Goal: Task Accomplishment & Management: Manage account settings

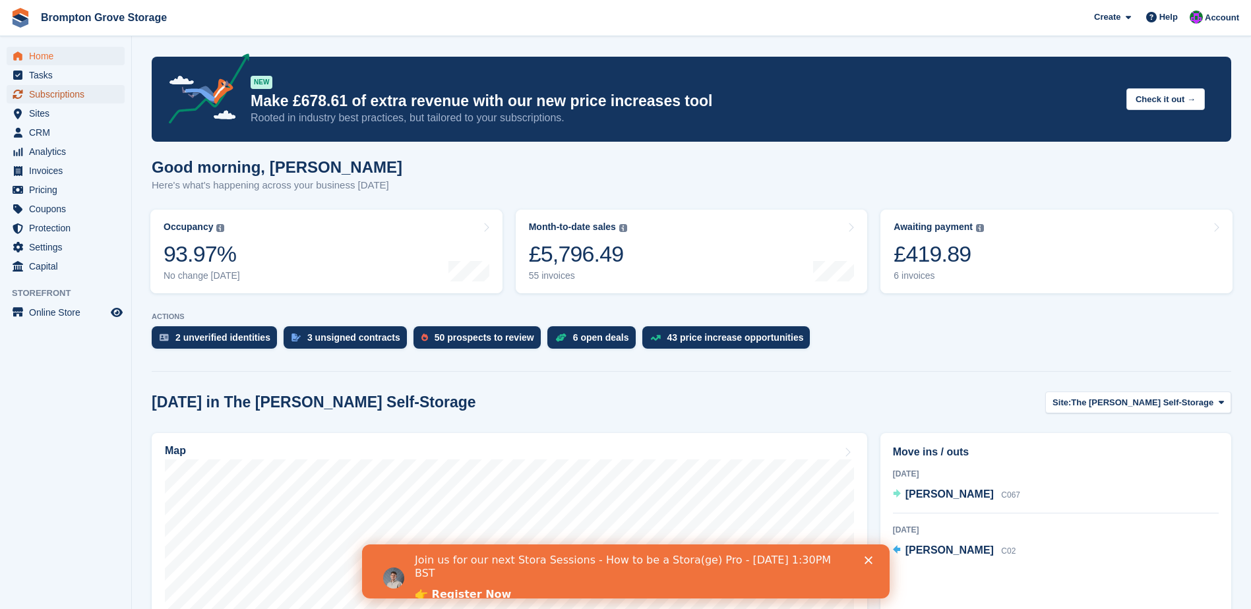
click at [65, 93] on span "Subscriptions" at bounding box center [68, 94] width 79 height 18
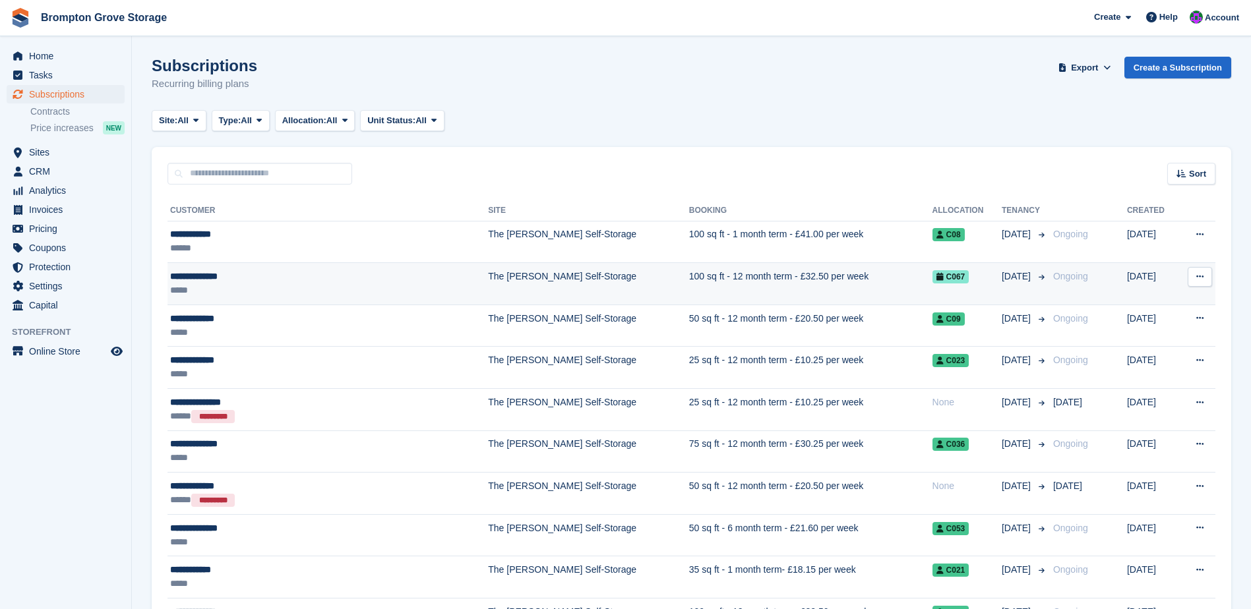
click at [210, 275] on div "**********" at bounding box center [287, 277] width 234 height 14
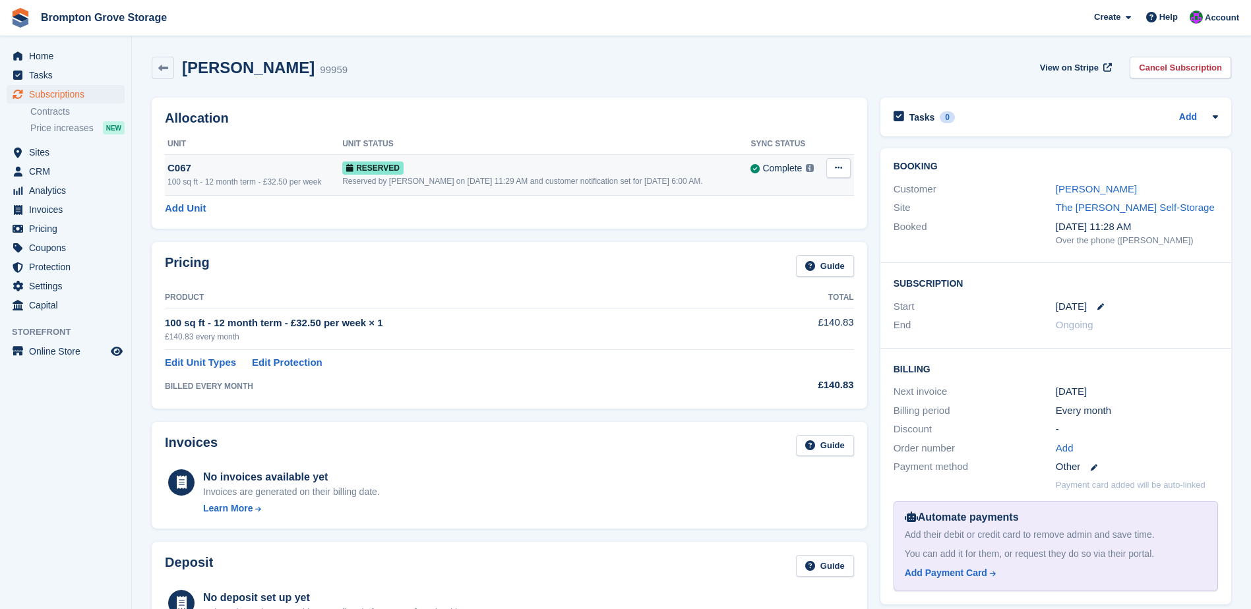
click at [251, 176] on div "100 sq ft - 12 month term - £32.50 per week" at bounding box center [254, 182] width 175 height 12
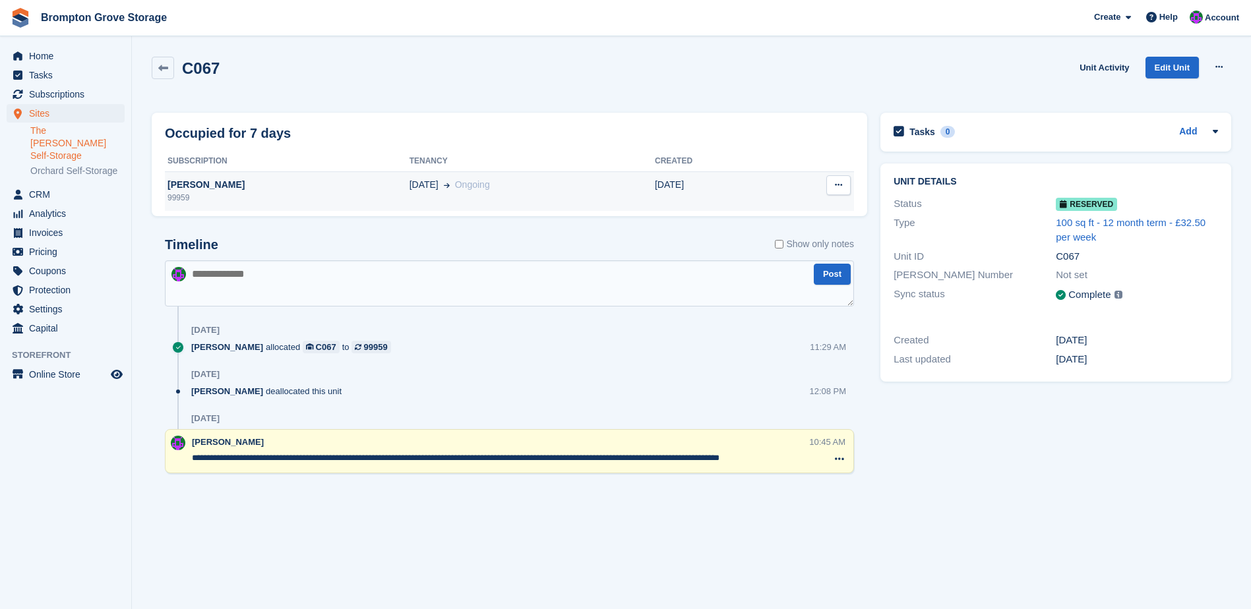
click at [198, 187] on div "[PERSON_NAME]" at bounding box center [287, 185] width 245 height 14
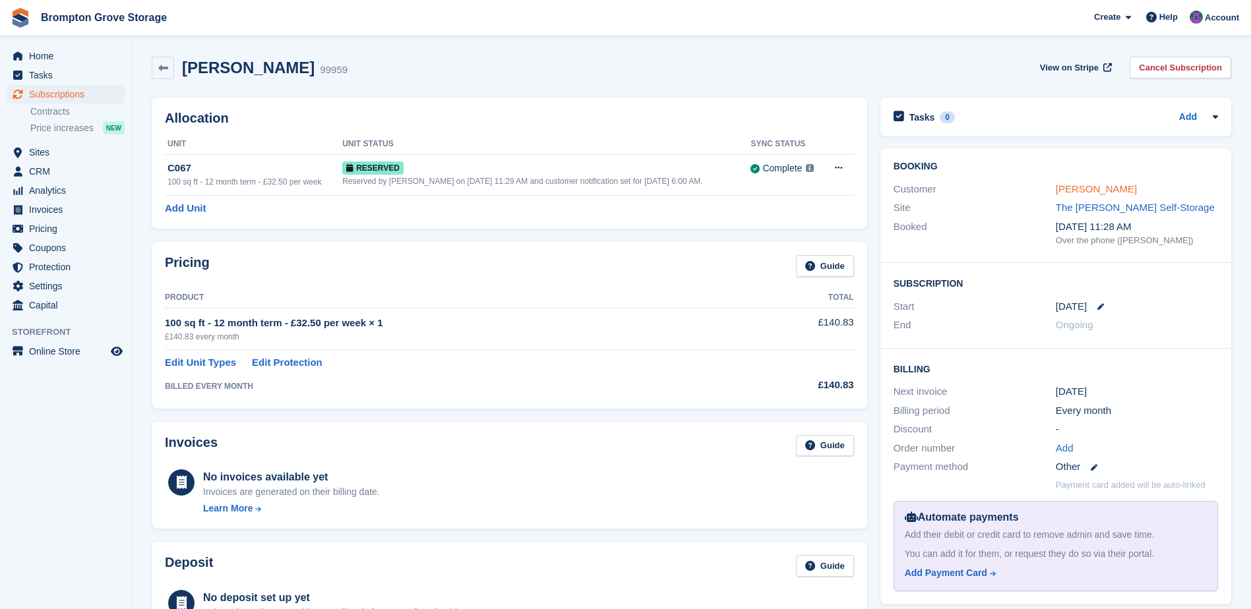
click at [1063, 188] on link "[PERSON_NAME]" at bounding box center [1096, 188] width 81 height 11
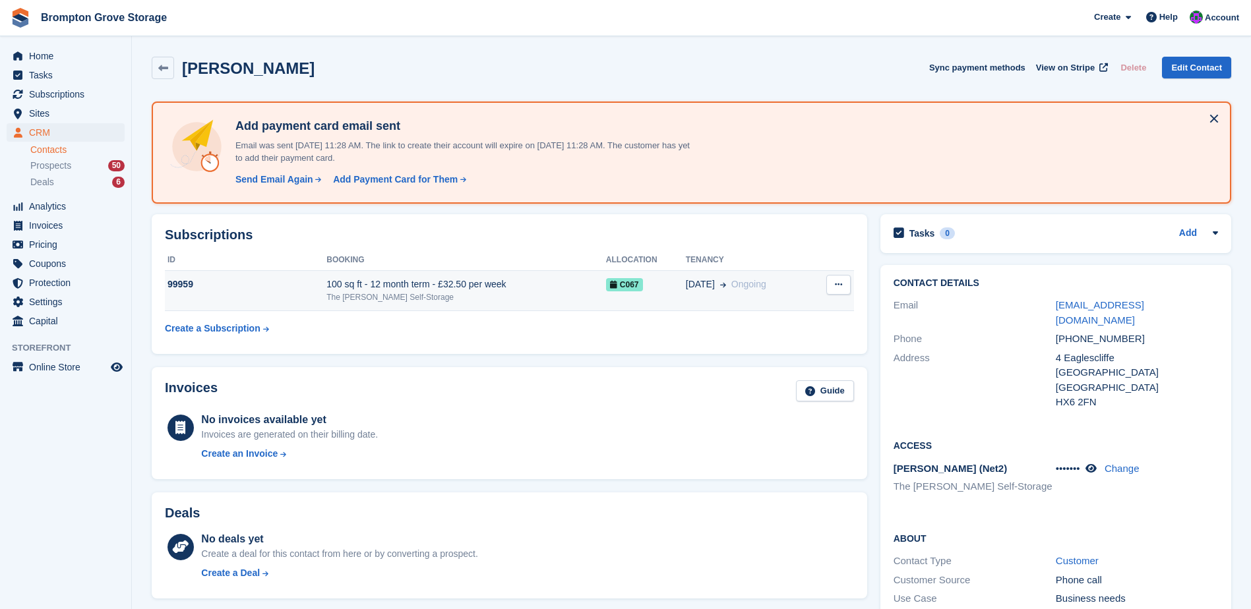
click at [846, 287] on button at bounding box center [838, 285] width 24 height 20
click at [623, 279] on span "C067" at bounding box center [624, 284] width 37 height 13
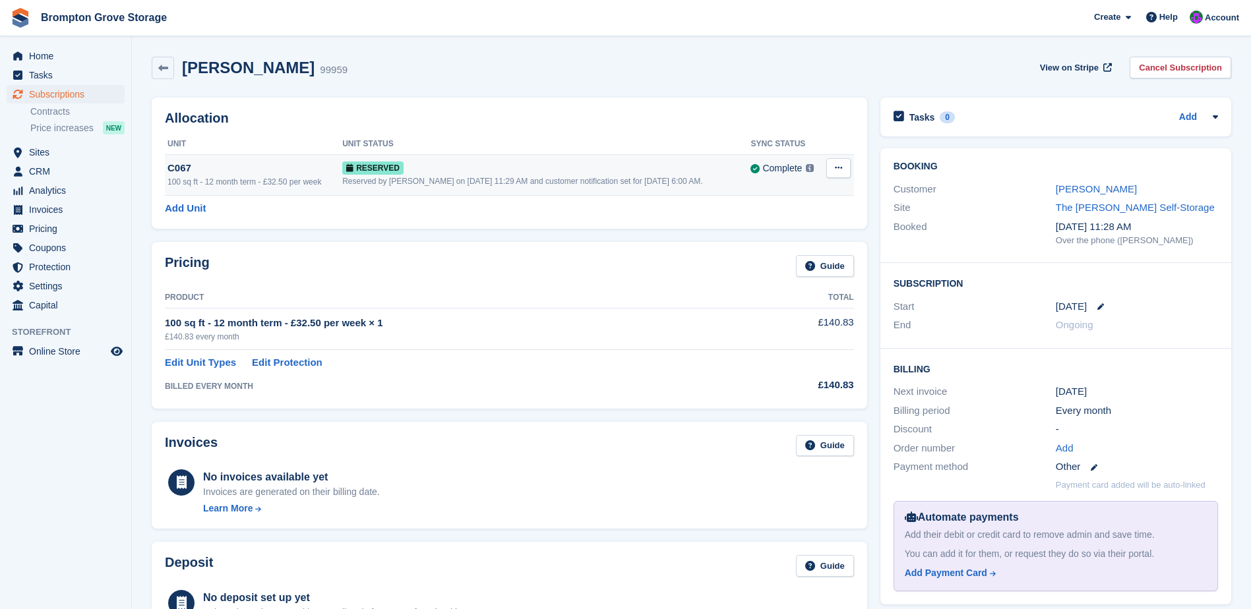
click at [181, 170] on div "C067" at bounding box center [254, 168] width 175 height 15
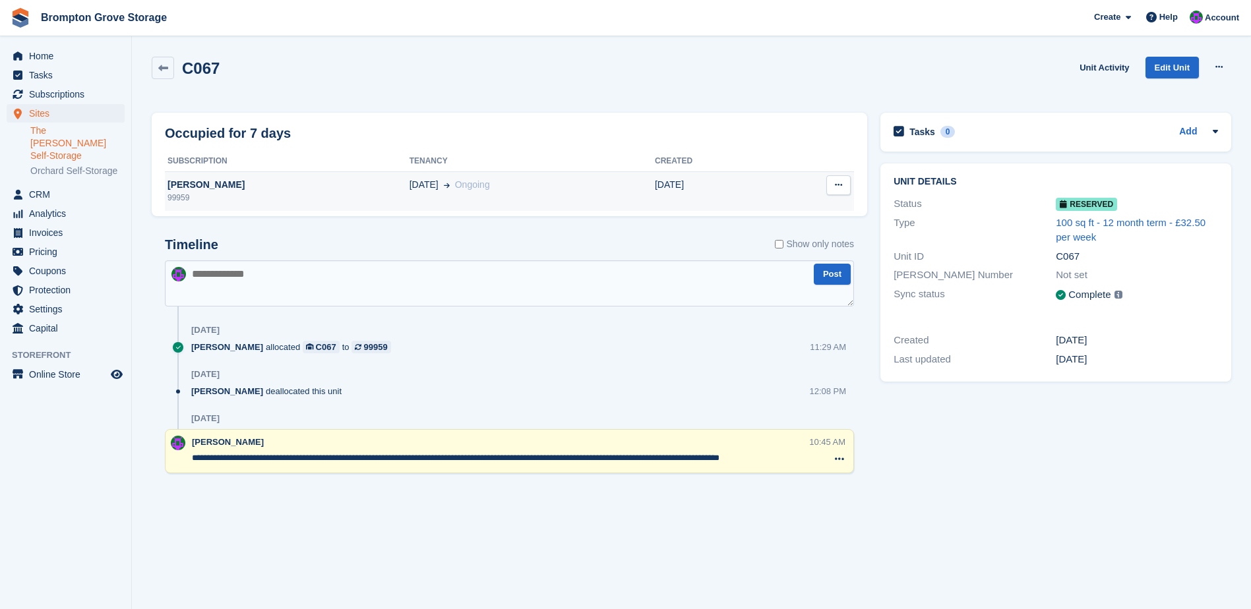
click at [207, 184] on div "[PERSON_NAME]" at bounding box center [287, 185] width 245 height 14
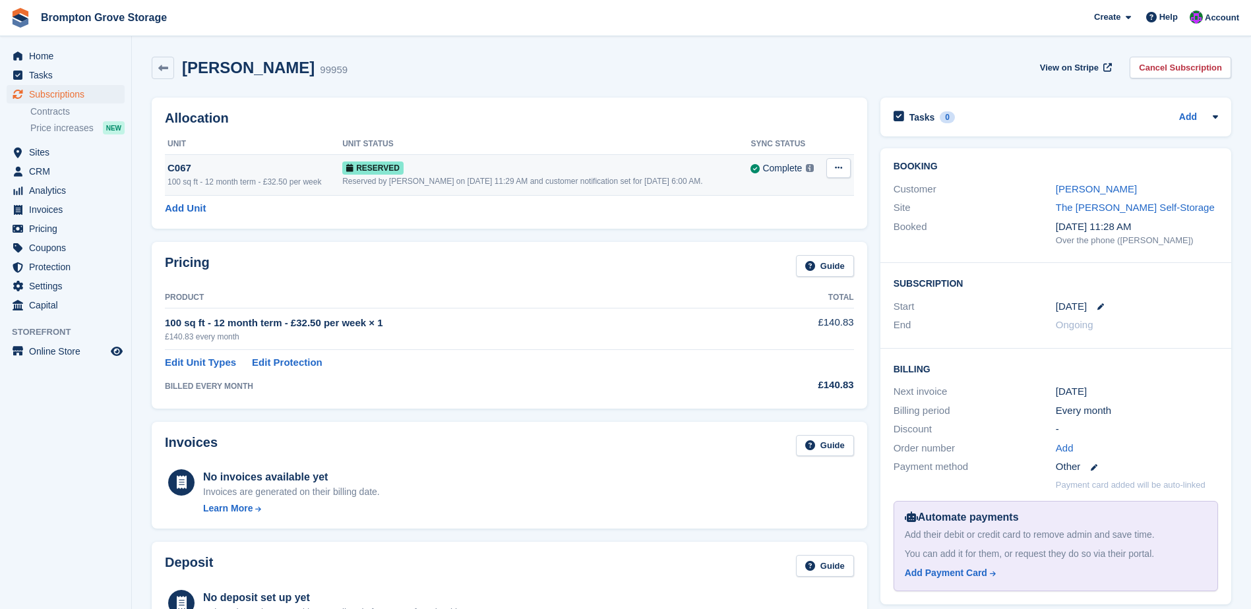
click at [389, 167] on span "Reserved" at bounding box center [372, 168] width 61 height 13
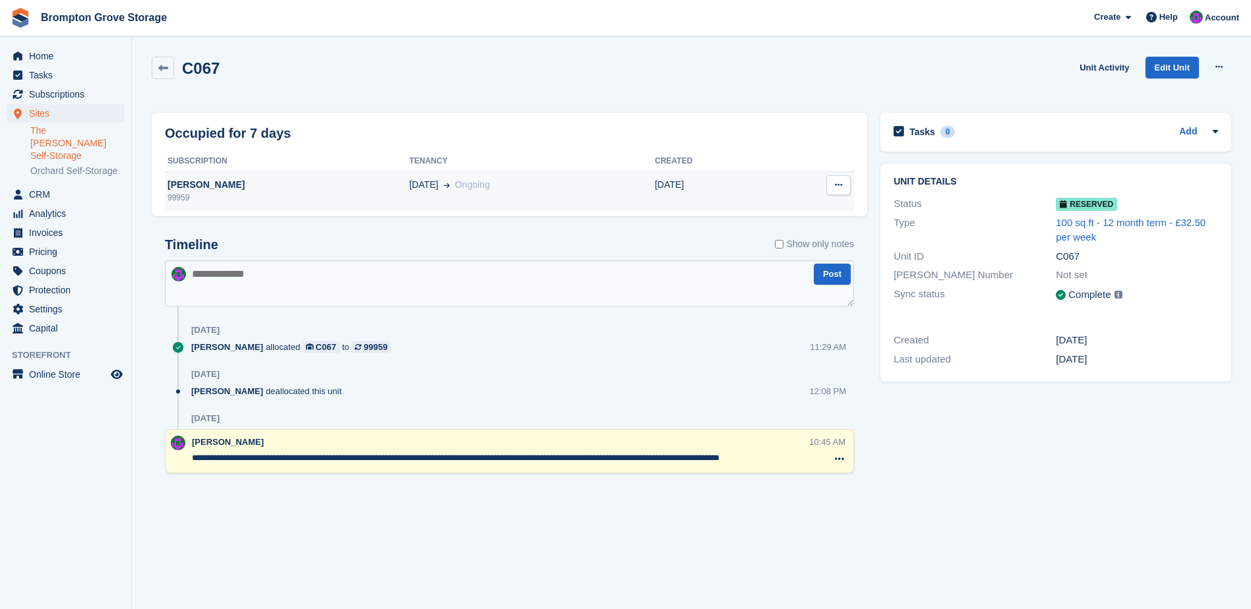
click at [830, 187] on button at bounding box center [838, 185] width 24 height 20
click at [214, 183] on div "[PERSON_NAME]" at bounding box center [287, 185] width 245 height 14
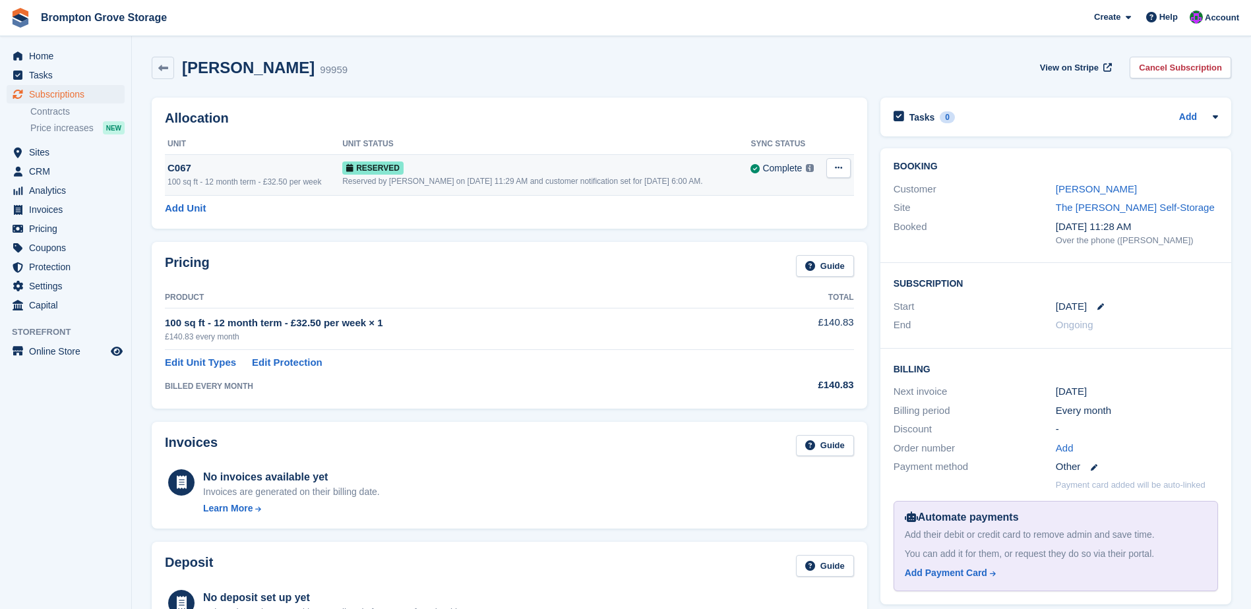
click at [184, 171] on div "C067" at bounding box center [254, 168] width 175 height 15
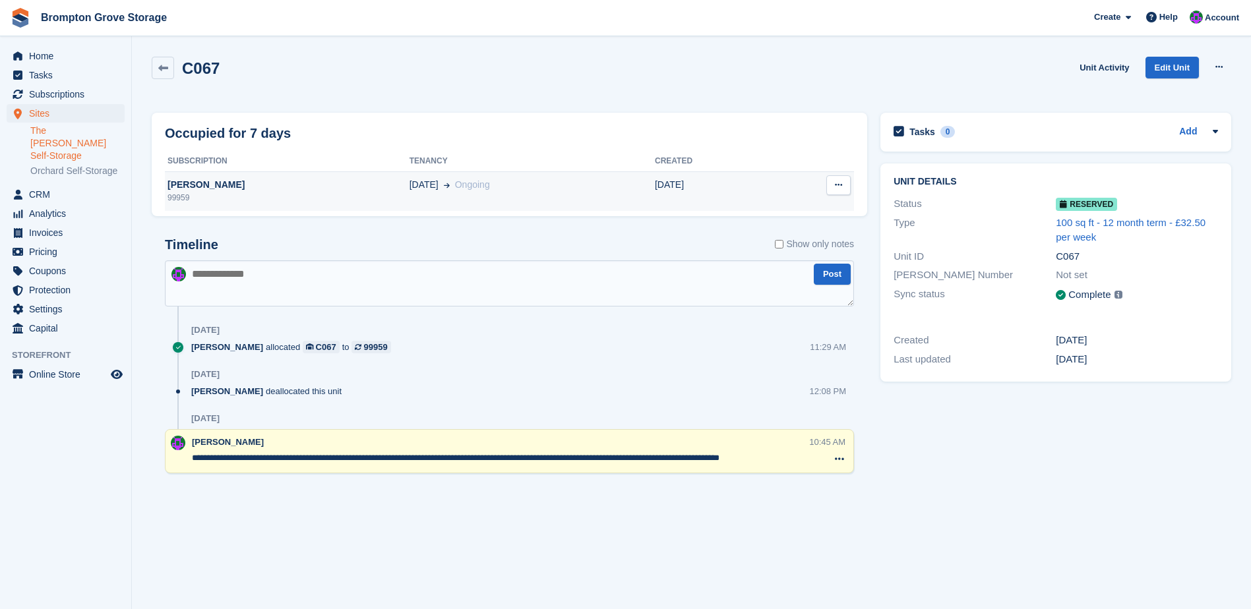
click at [187, 188] on div "[PERSON_NAME]" at bounding box center [287, 185] width 245 height 14
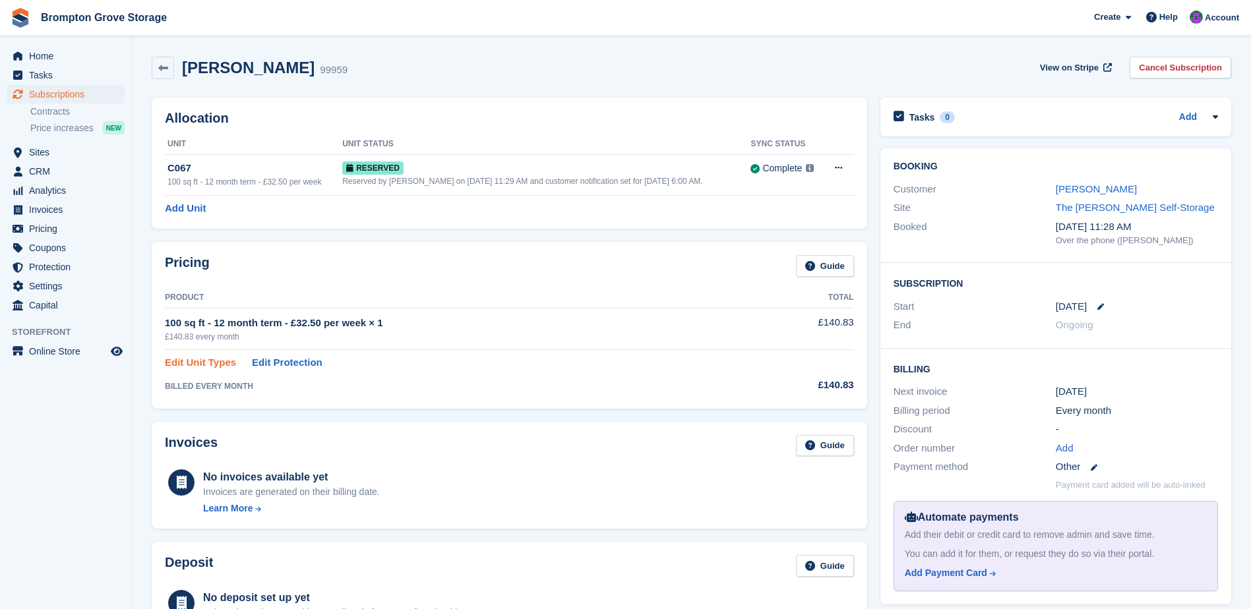
click at [207, 363] on link "Edit Unit Types" at bounding box center [200, 362] width 71 height 15
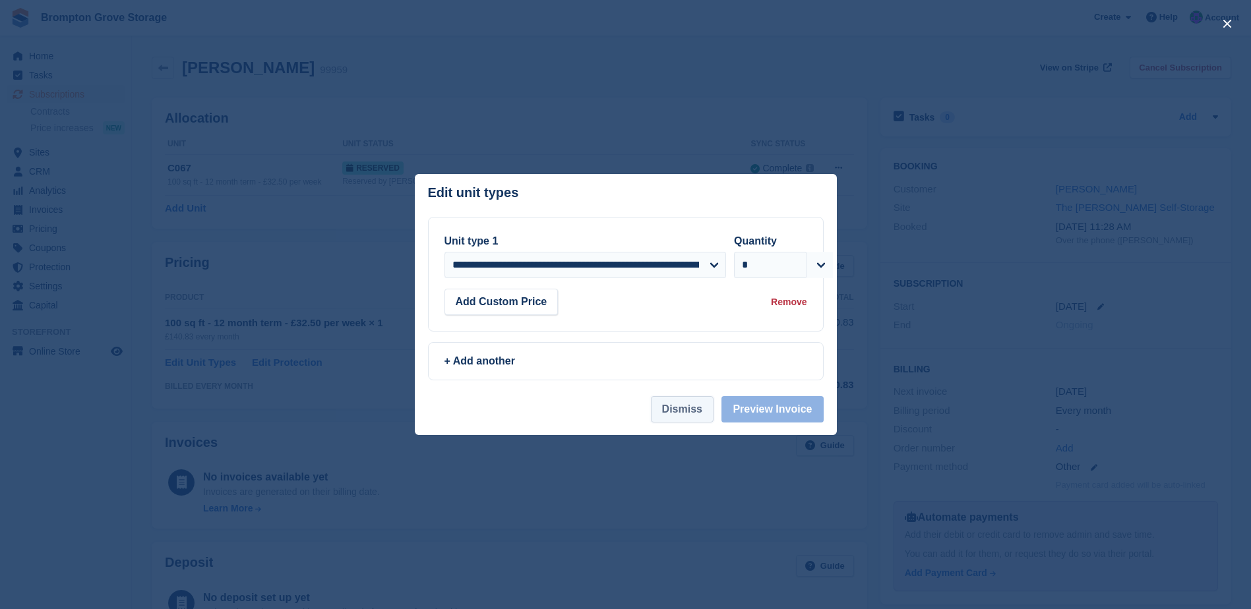
click at [704, 418] on button "Dismiss" at bounding box center [682, 409] width 63 height 26
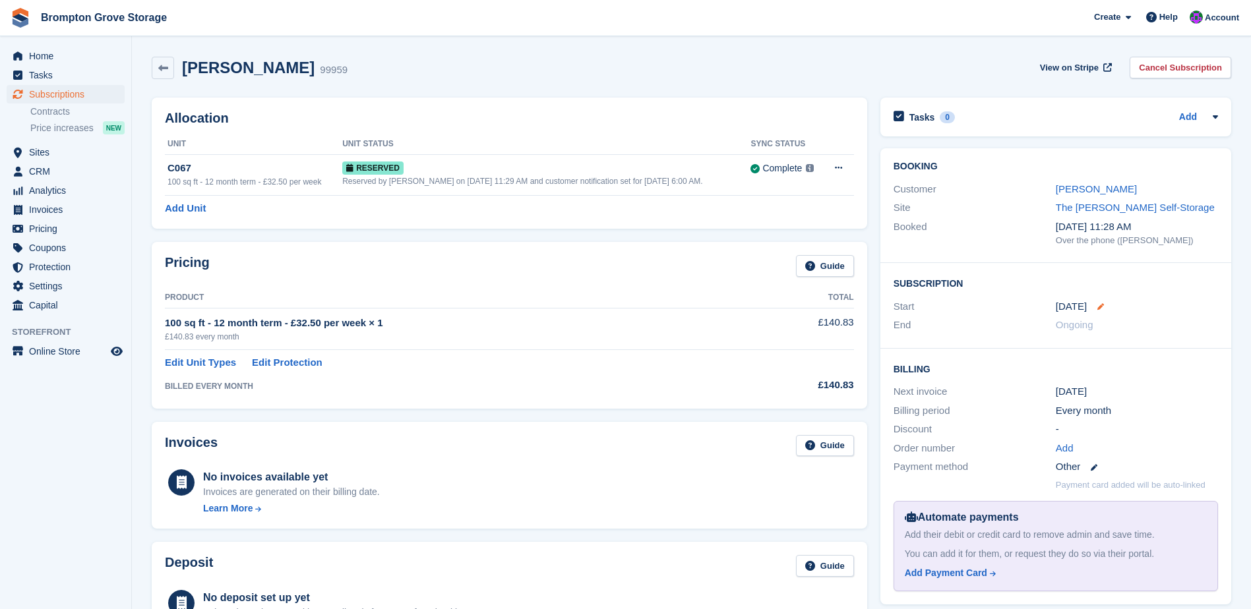
click at [1099, 308] on icon at bounding box center [1100, 306] width 7 height 7
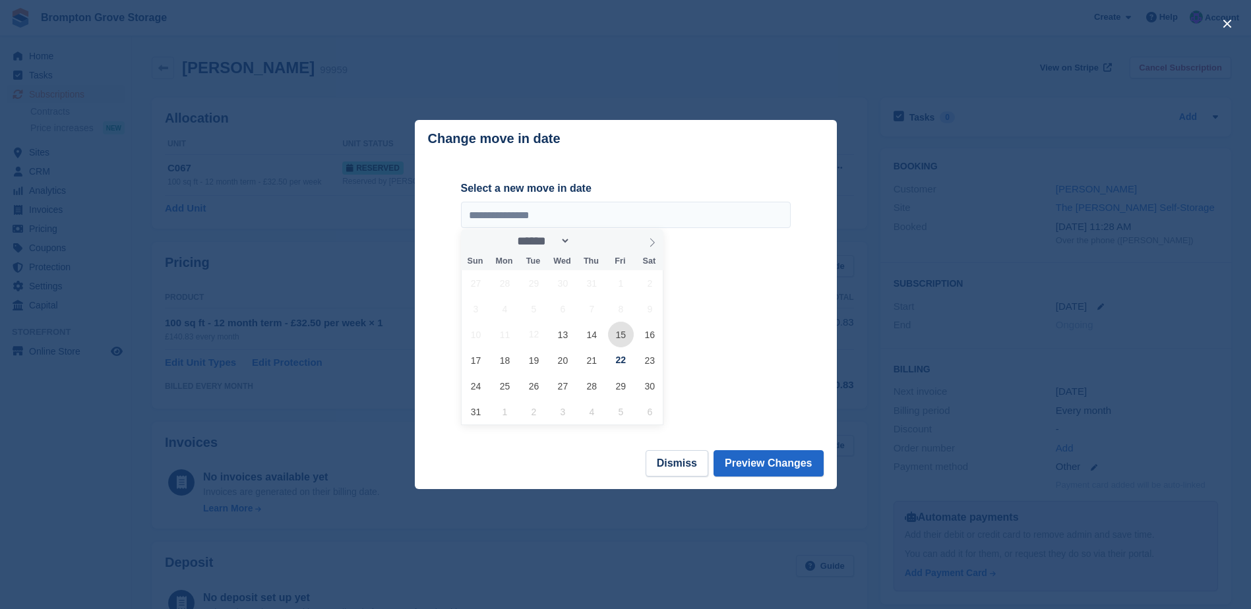
click at [617, 336] on span "15" at bounding box center [621, 335] width 26 height 26
type input "**********"
click at [793, 467] on button "Preview Changes" at bounding box center [768, 463] width 110 height 26
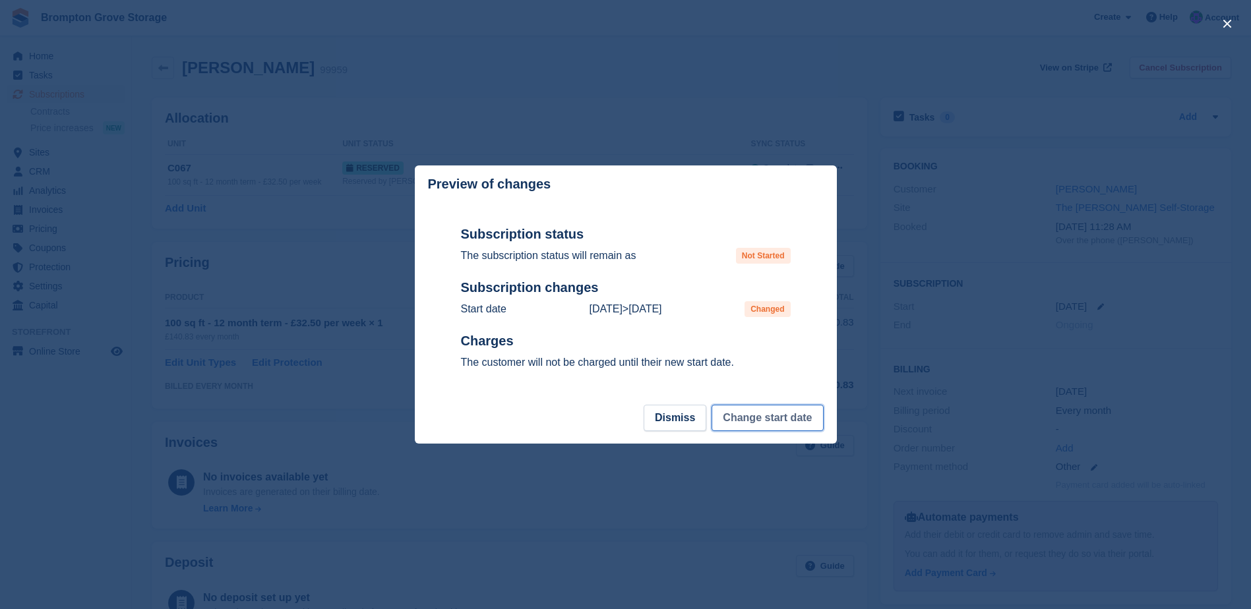
click at [732, 430] on button "Change start date" at bounding box center [766, 418] width 111 height 26
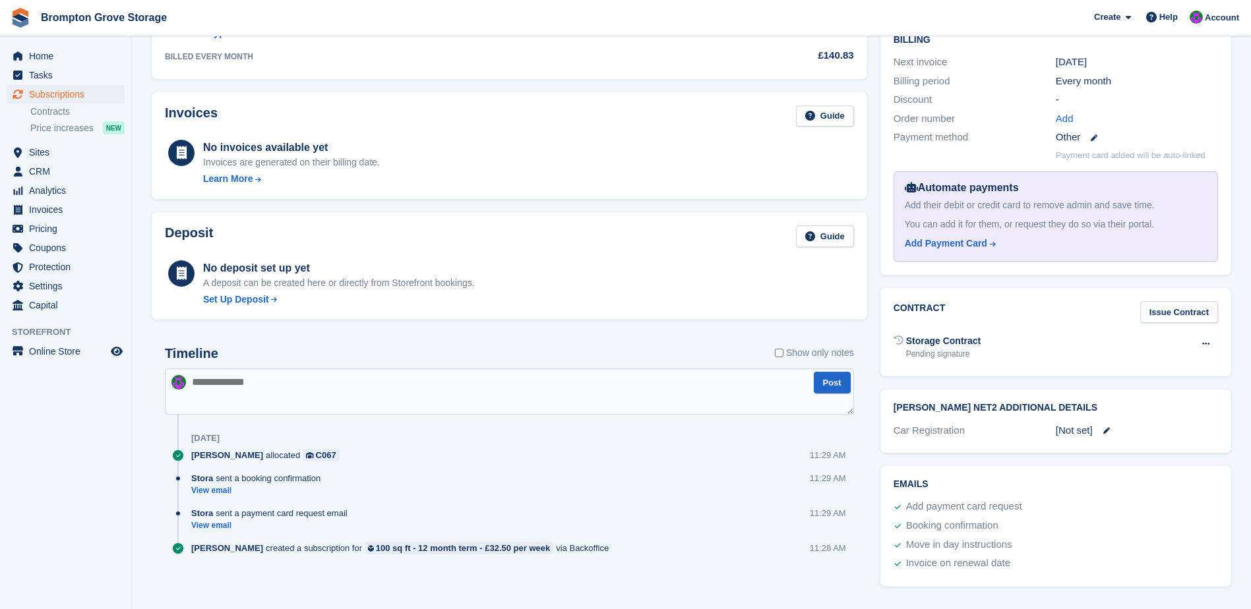
scroll to position [332, 0]
click at [299, 380] on textarea at bounding box center [509, 390] width 689 height 46
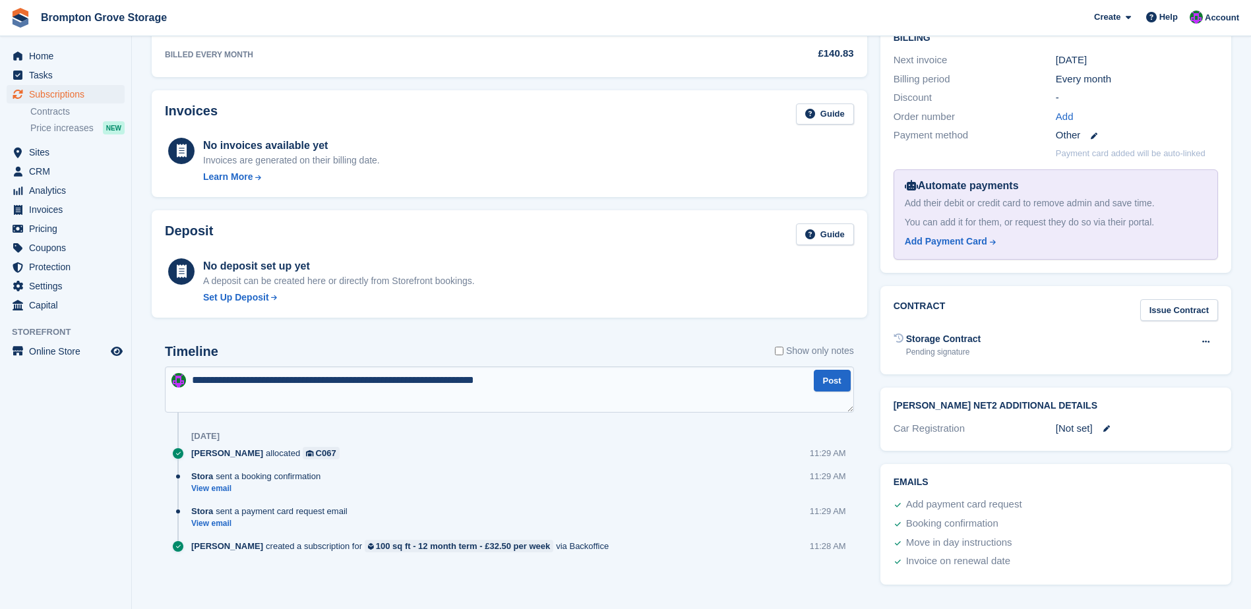
type textarea "**********"
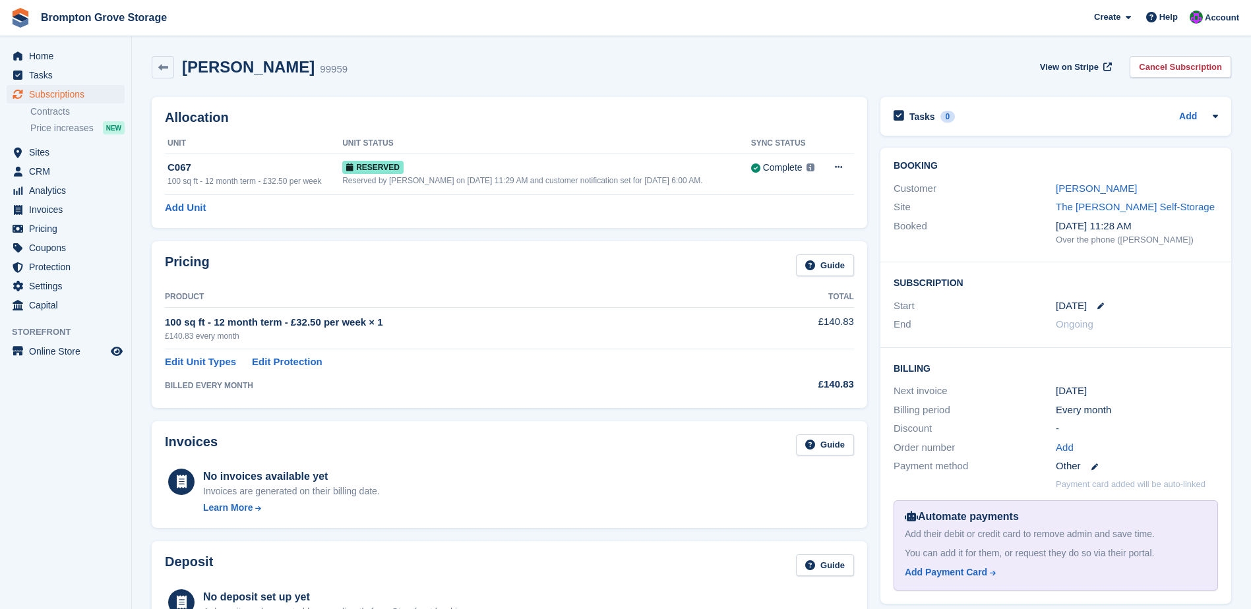
scroll to position [0, 0]
click at [166, 69] on icon at bounding box center [163, 68] width 10 height 10
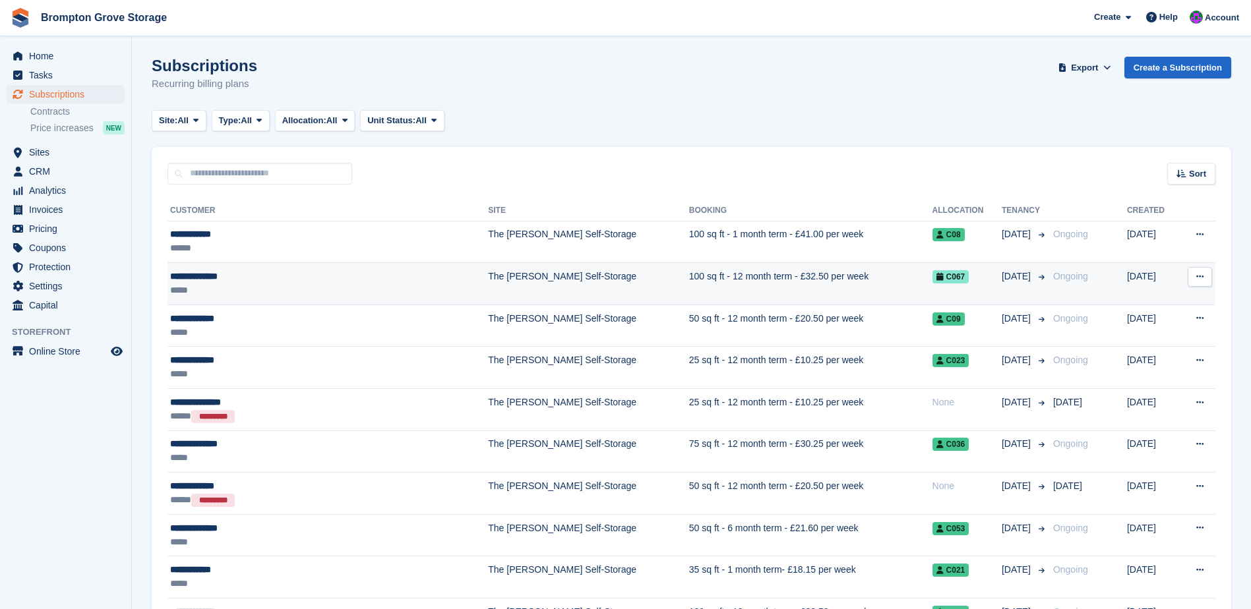
click at [209, 273] on div "**********" at bounding box center [287, 277] width 234 height 14
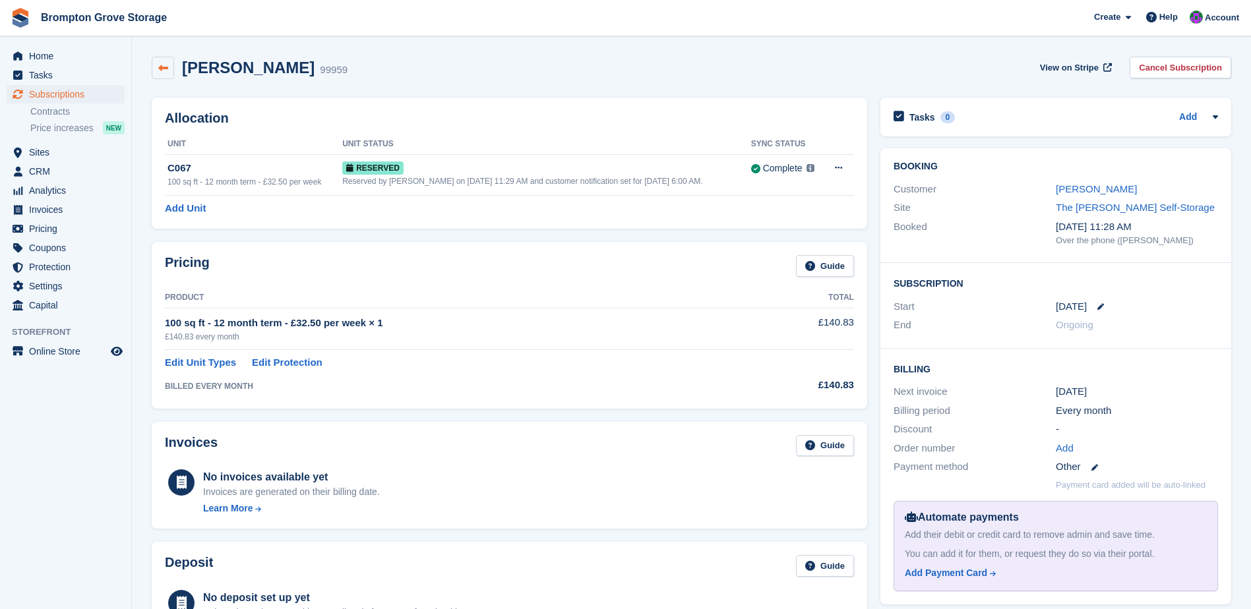
click at [158, 70] on icon at bounding box center [163, 68] width 10 height 10
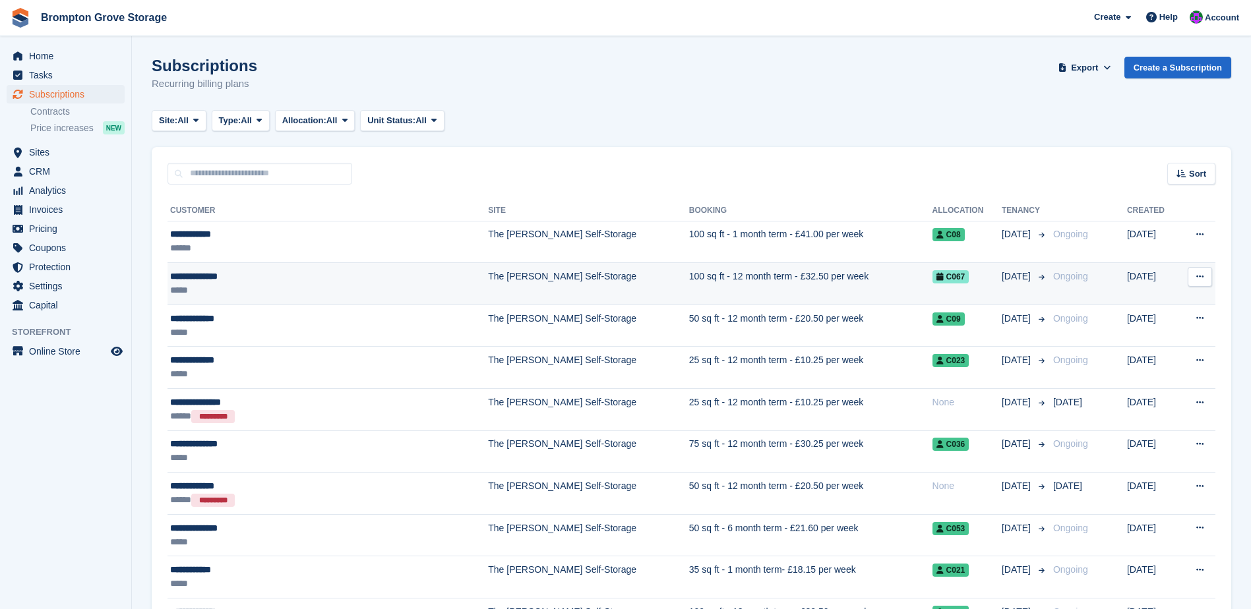
click at [195, 280] on div "**********" at bounding box center [287, 277] width 234 height 14
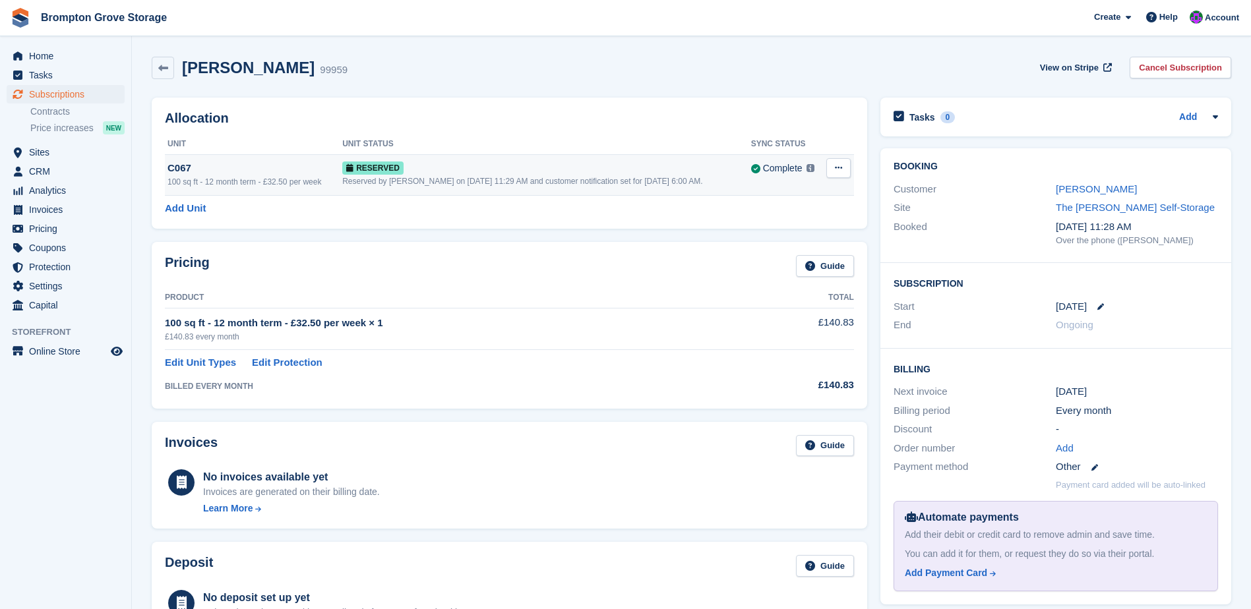
click at [184, 167] on div "C067" at bounding box center [254, 168] width 175 height 15
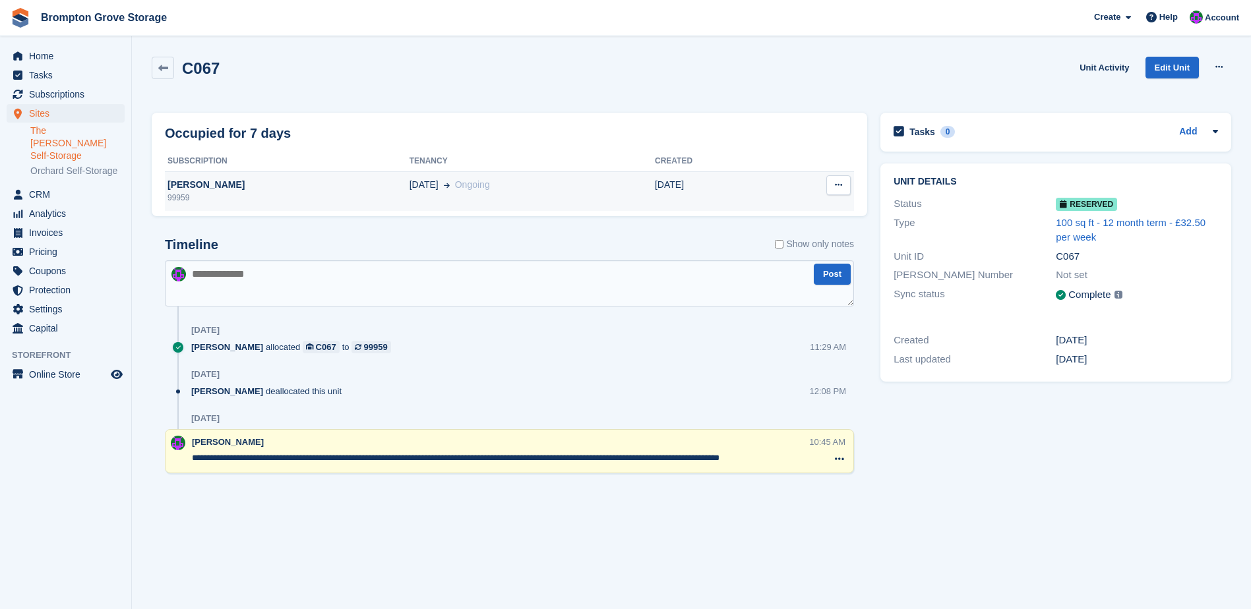
click at [178, 183] on div "Shilpa Bhojani" at bounding box center [287, 185] width 245 height 14
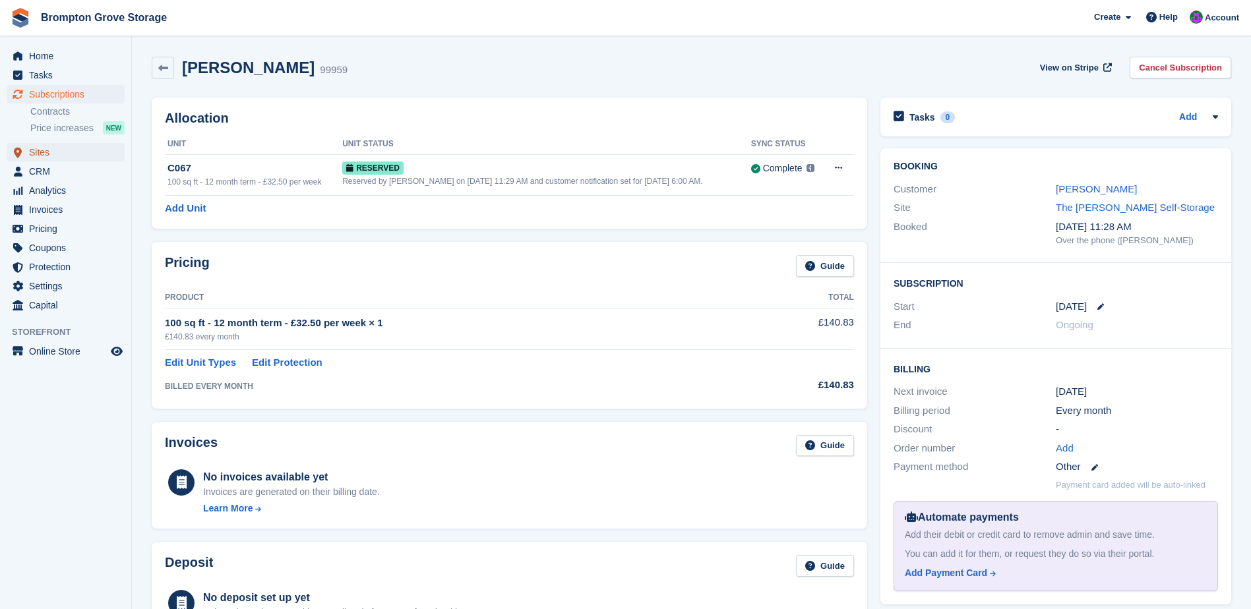
click at [51, 154] on span "Sites" at bounding box center [68, 152] width 79 height 18
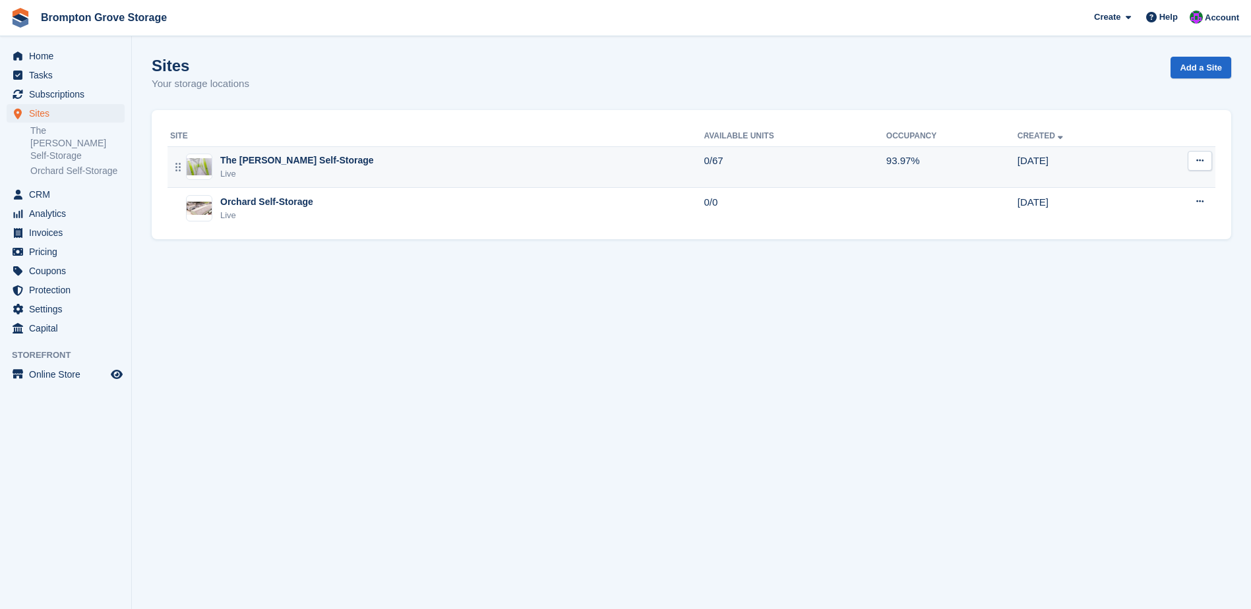
click at [262, 164] on div "The [PERSON_NAME] Self-Storage" at bounding box center [297, 161] width 154 height 14
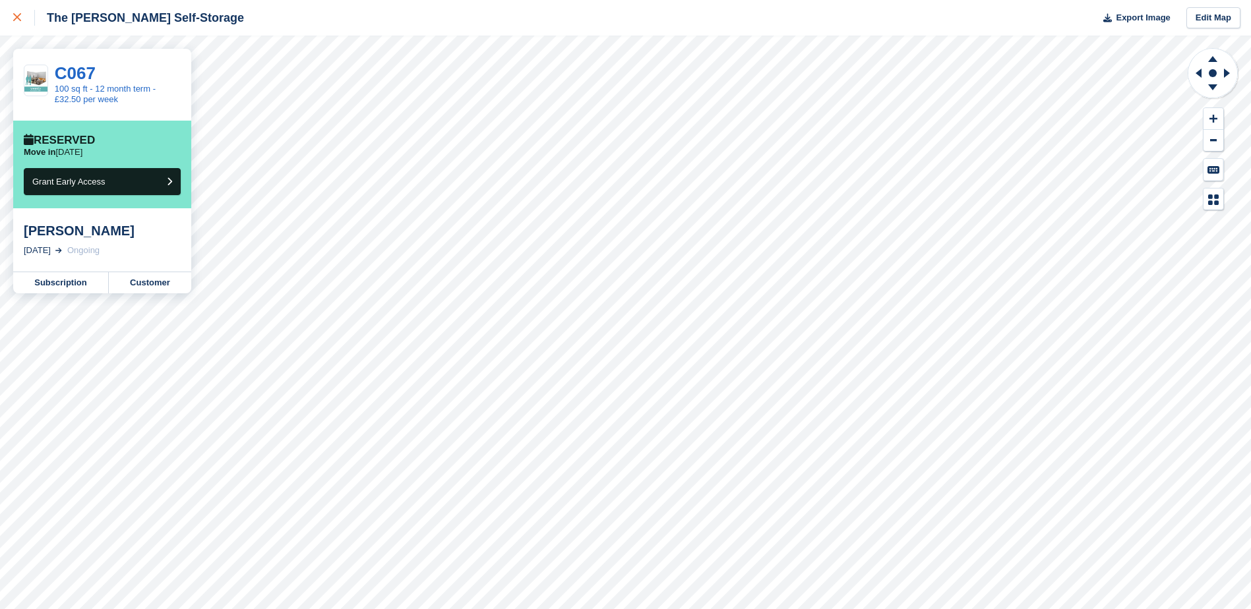
click at [14, 15] on icon at bounding box center [17, 17] width 8 height 8
